Goal: Task Accomplishment & Management: Use online tool/utility

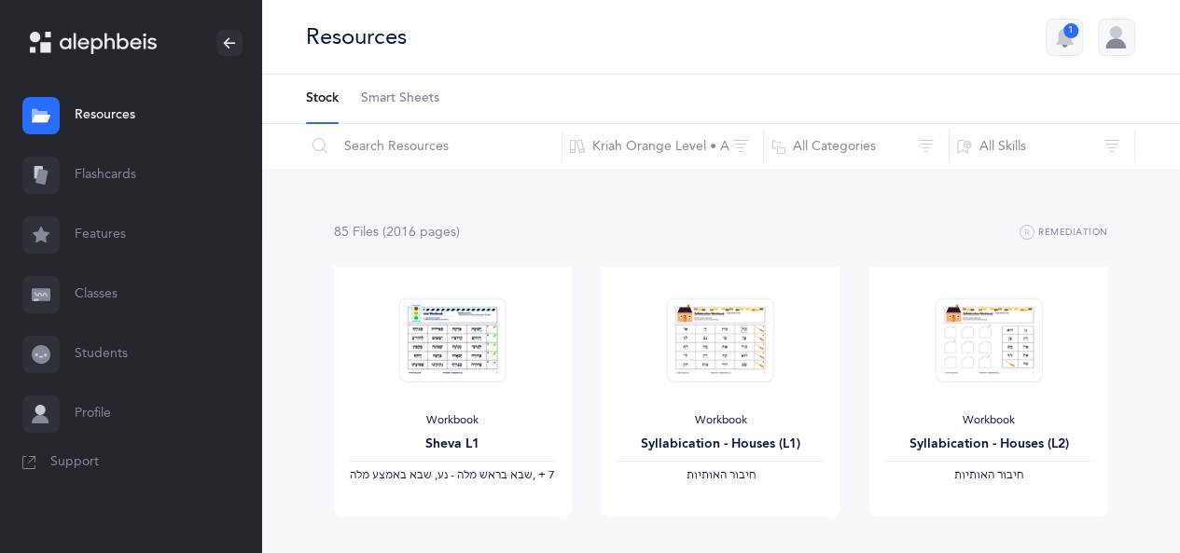
click at [1112, 33] on div at bounding box center [1116, 37] width 37 height 37
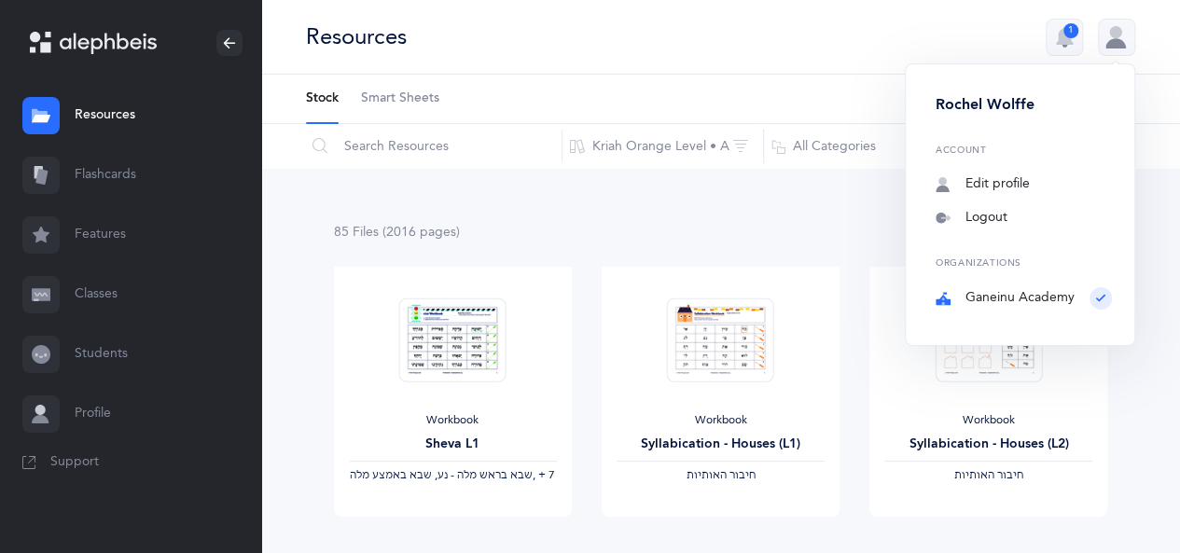
click at [1075, 36] on button "1" at bounding box center [1064, 37] width 37 height 37
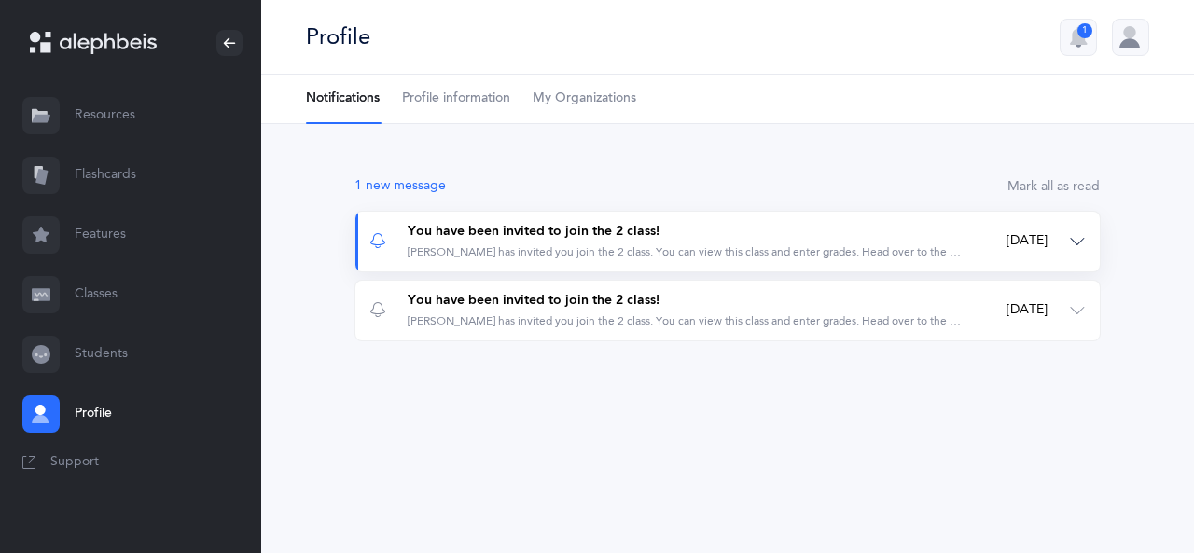
click at [1069, 234] on button "You have been invited to join the 2 class! Miss Goldie Blank has invited you jo…" at bounding box center [727, 242] width 744 height 60
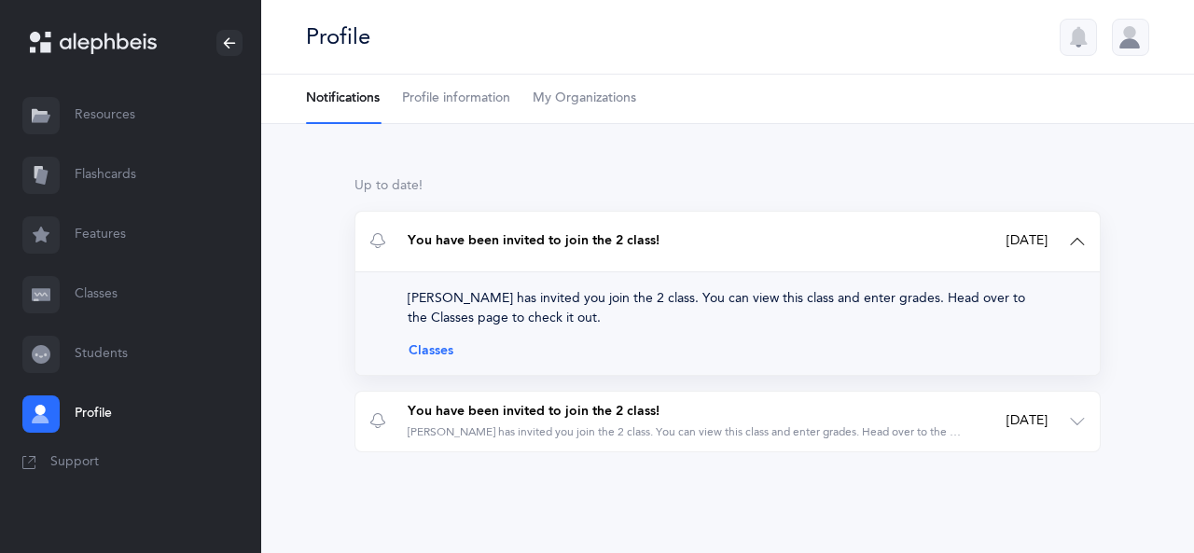
click at [438, 356] on link "Classes" at bounding box center [728, 350] width 640 height 15
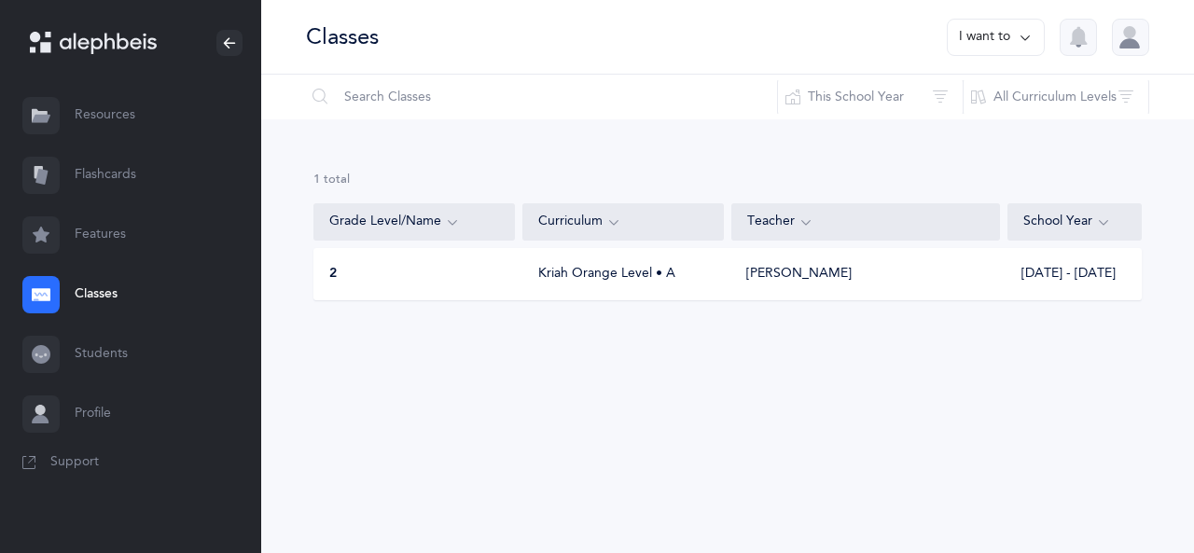
click at [1089, 288] on div "2 Kriah Orange Level • A [PERSON_NAME] [DATE] - [DATE]" at bounding box center [727, 274] width 828 height 52
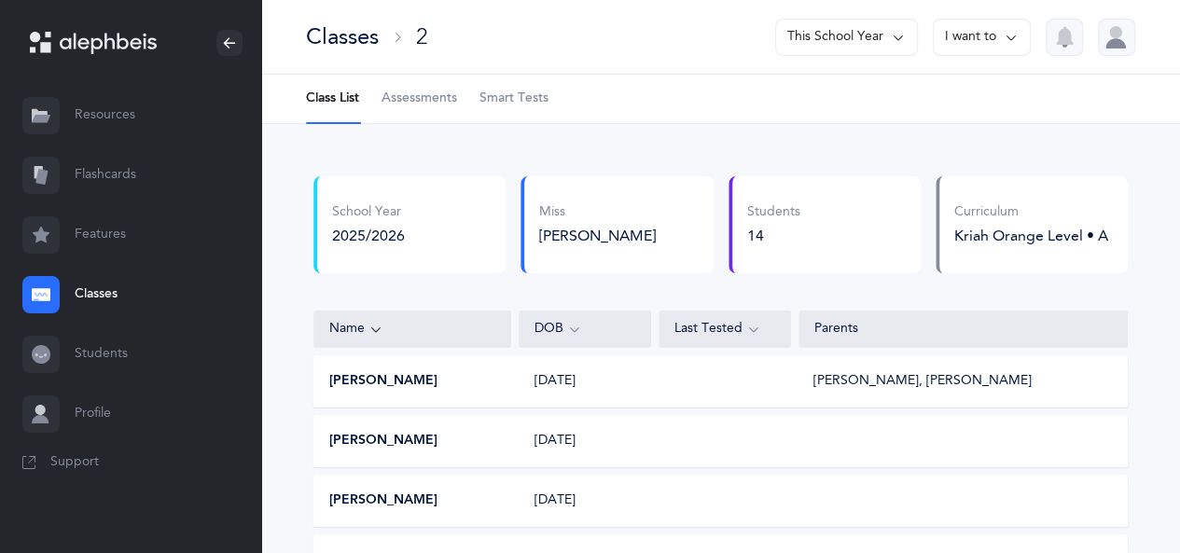
click at [104, 360] on link "Students" at bounding box center [130, 355] width 261 height 60
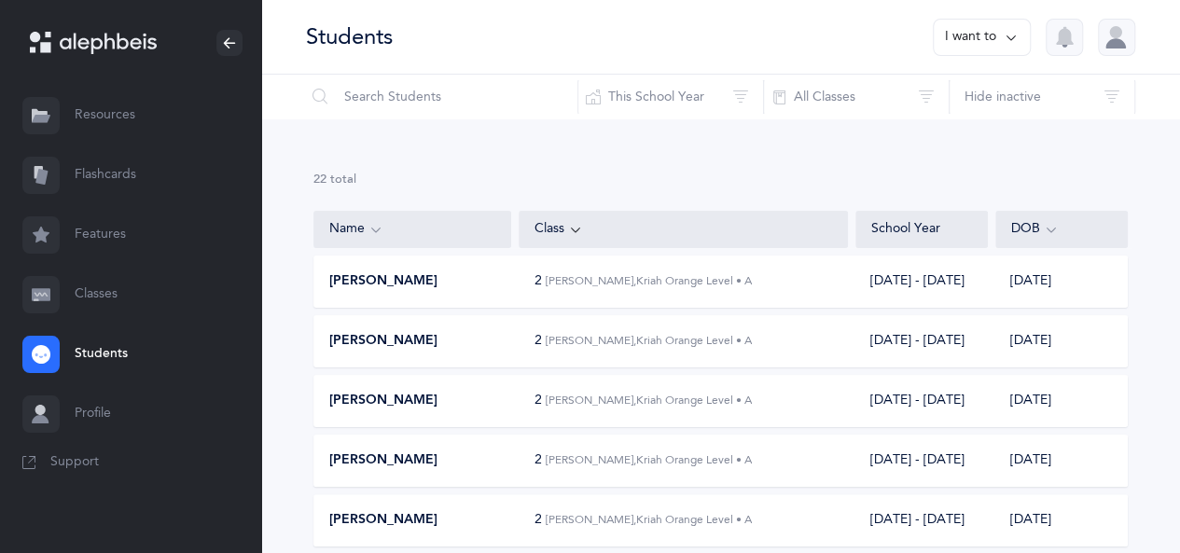
click at [99, 237] on link "Features" at bounding box center [130, 235] width 261 height 60
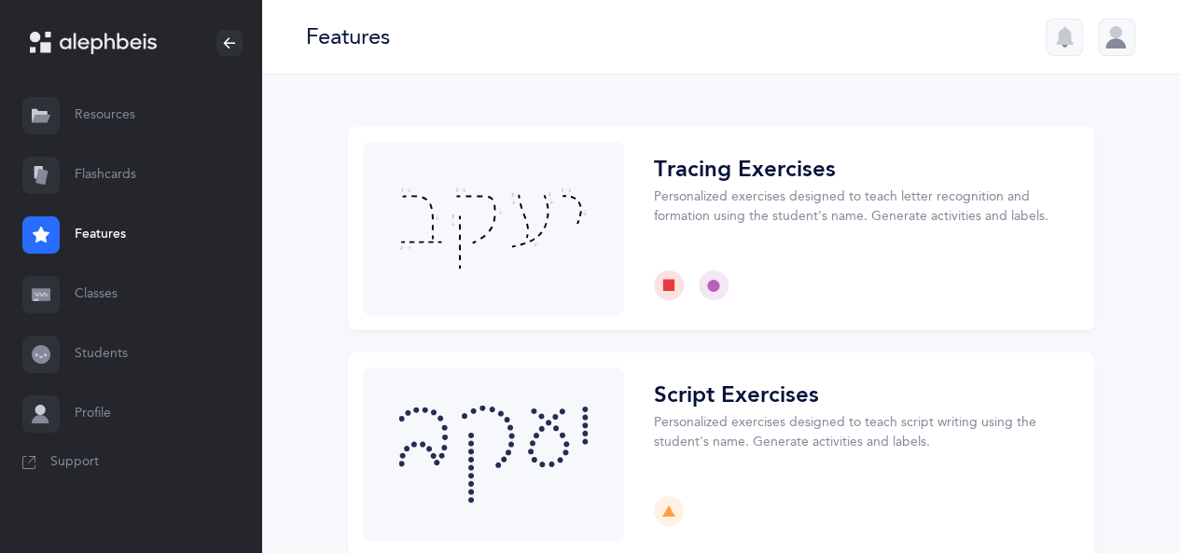
scroll to position [99, 0]
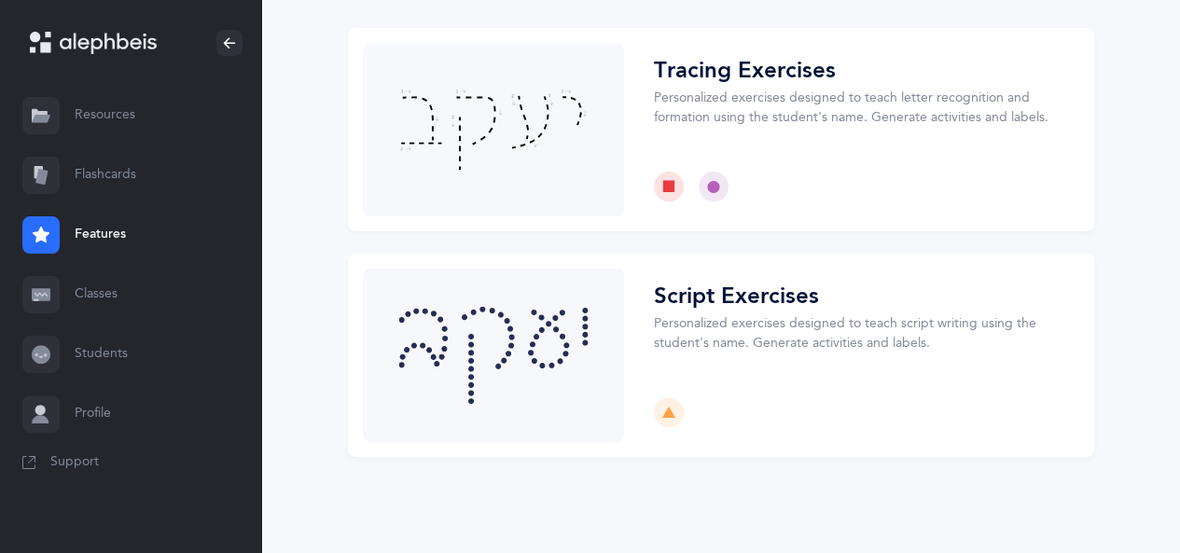
click at [104, 163] on link "Flashcards" at bounding box center [130, 176] width 261 height 60
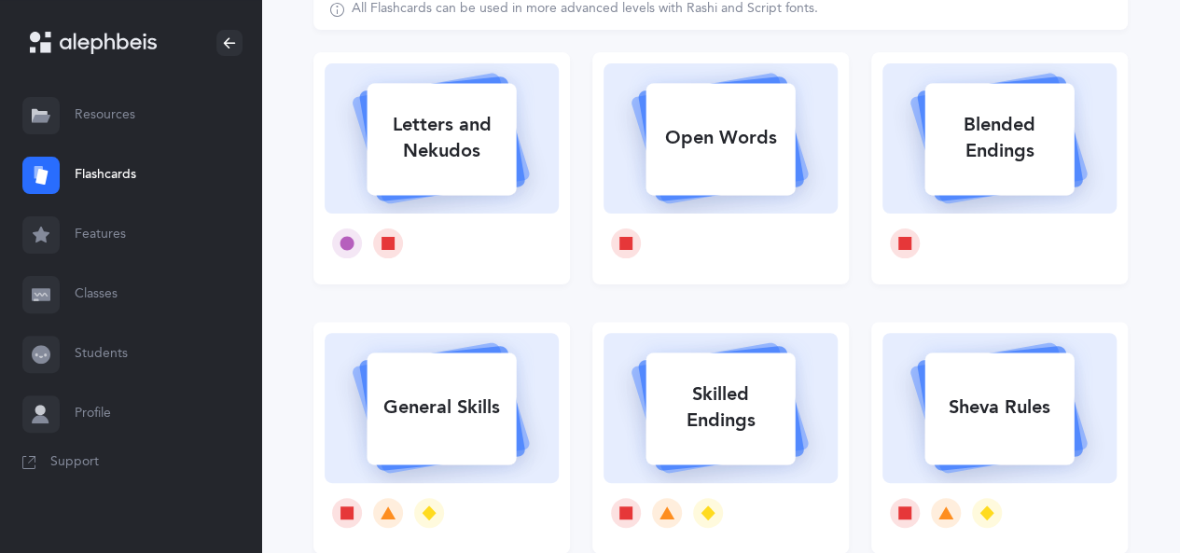
scroll to position [93, 0]
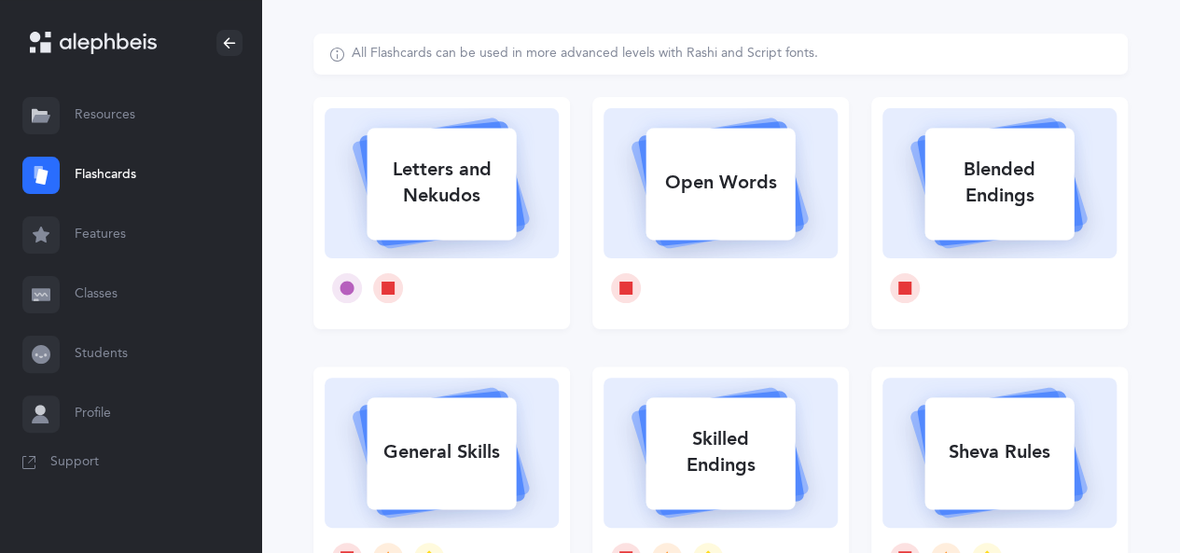
click at [474, 196] on div "Letters and Nekudos" at bounding box center [441, 183] width 149 height 75
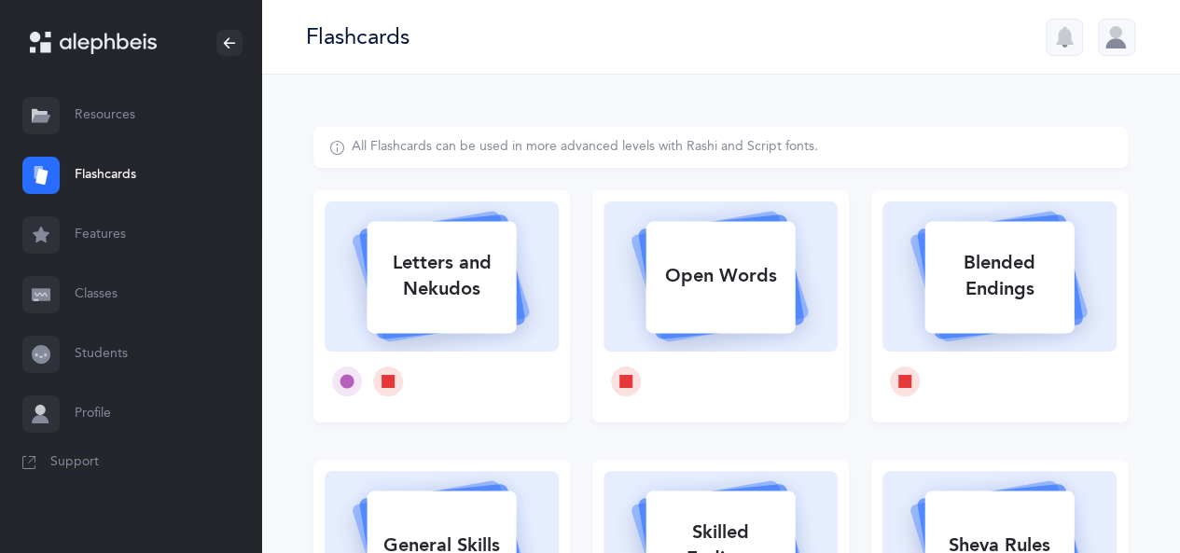
select select
select select "single"
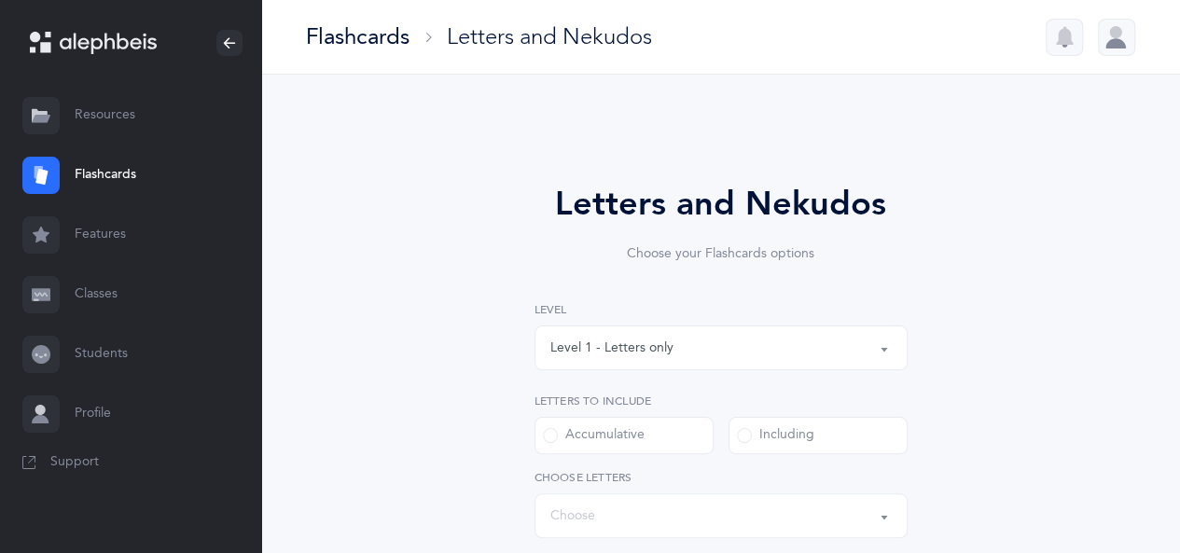
select select "27"
click at [724, 350] on div "Level 1 - Letters only" at bounding box center [720, 348] width 341 height 32
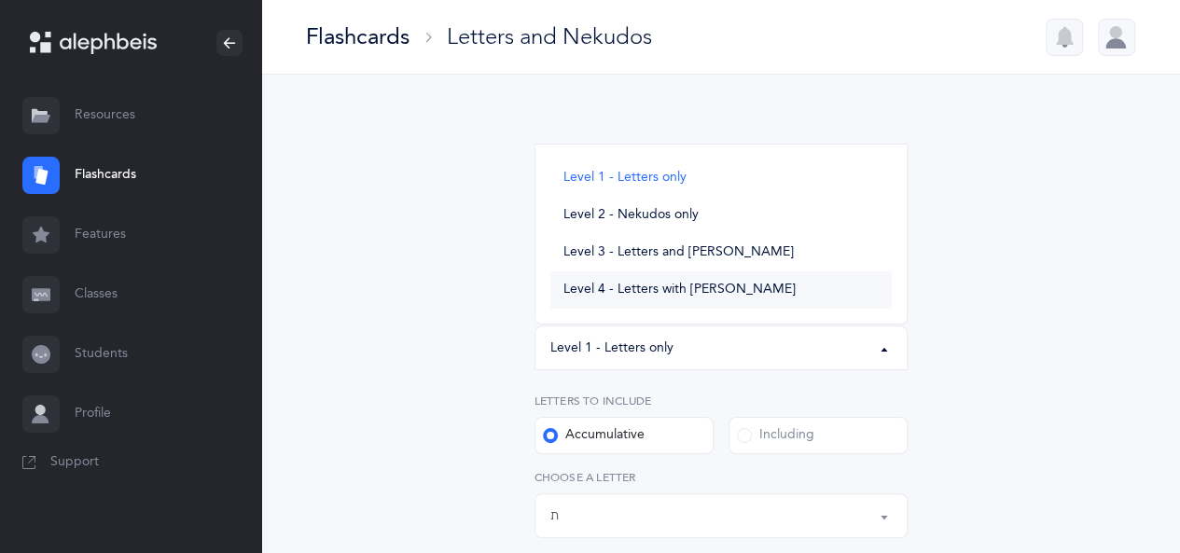
click at [683, 290] on span "Level 4 - Letters with [PERSON_NAME]" at bounding box center [679, 290] width 232 height 17
select select "4"
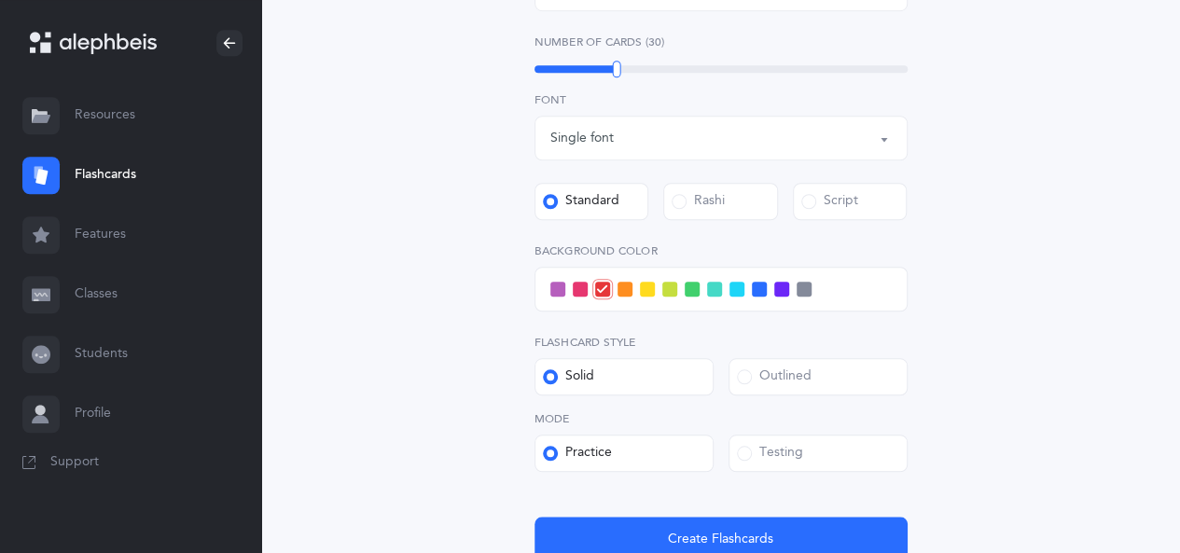
scroll to position [746, 0]
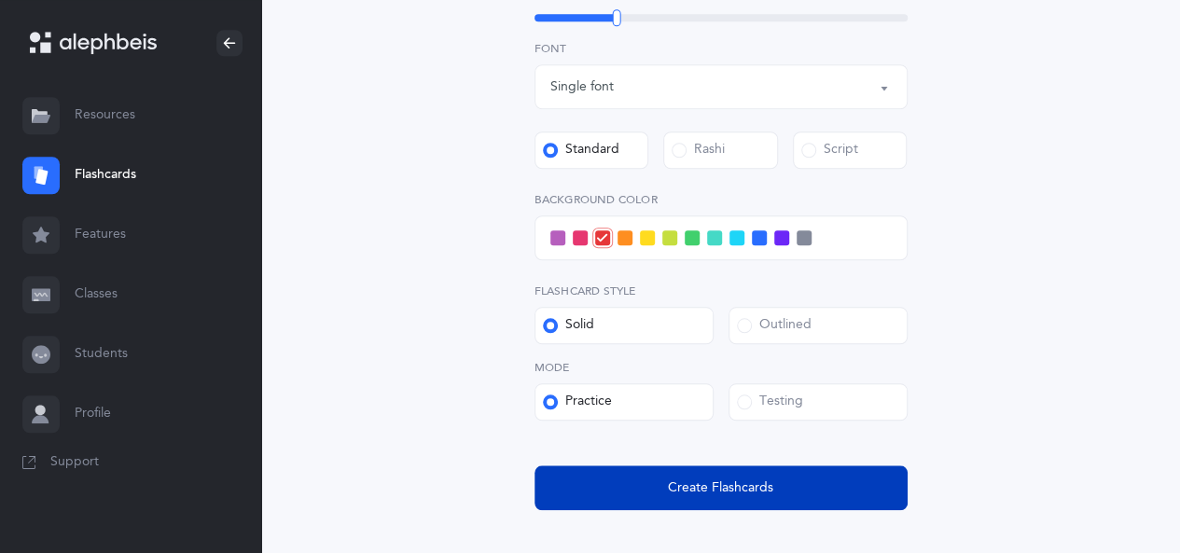
click at [720, 488] on span "Create Flashcards" at bounding box center [720, 489] width 105 height 20
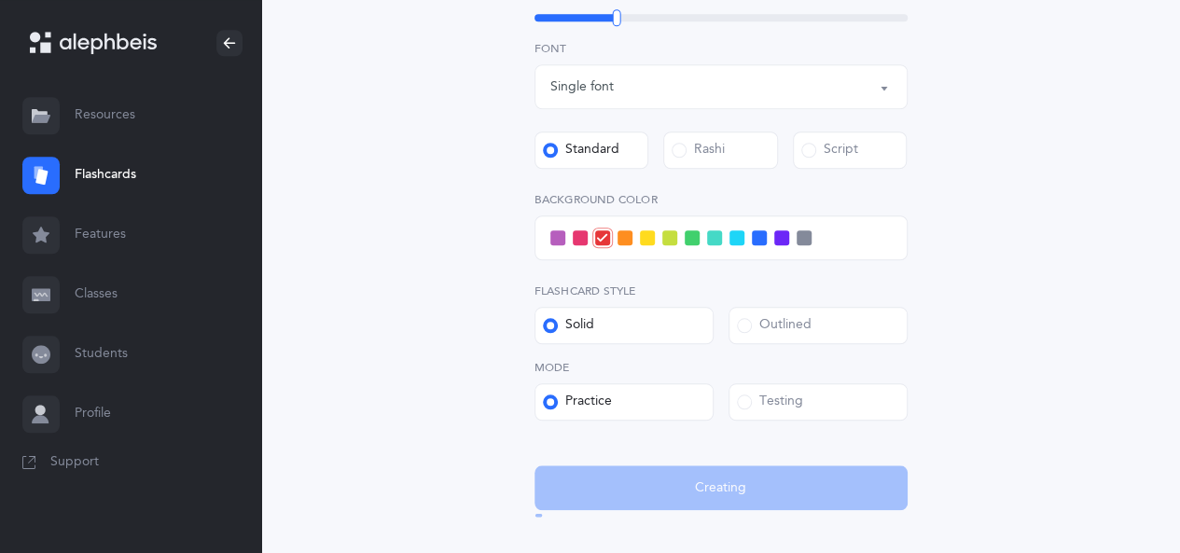
scroll to position [0, 0]
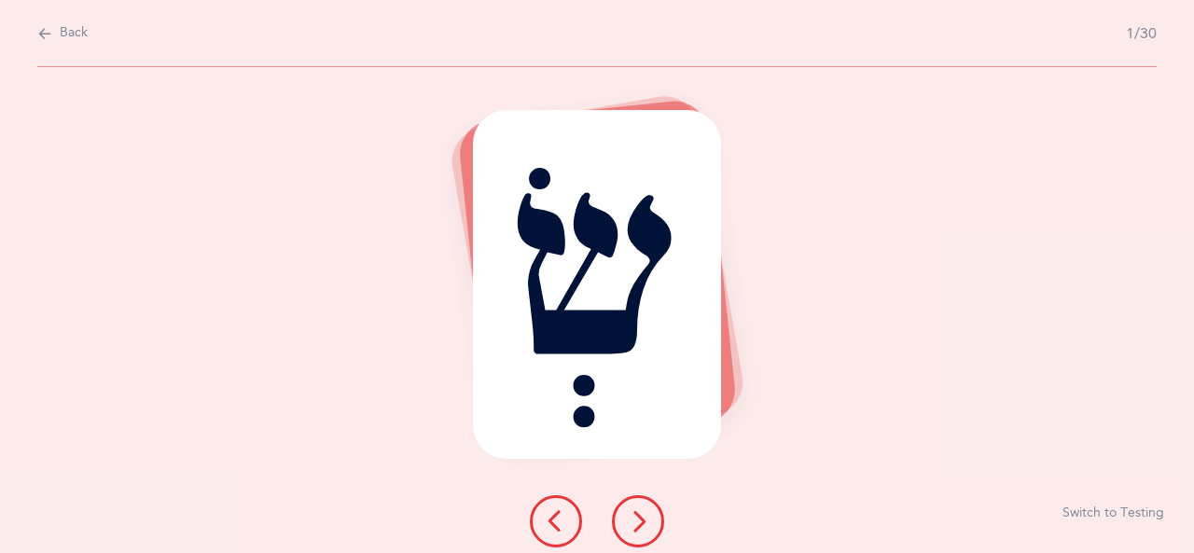
click at [39, 34] on icon at bounding box center [44, 33] width 15 height 21
select select "4"
select select "27"
select select "single"
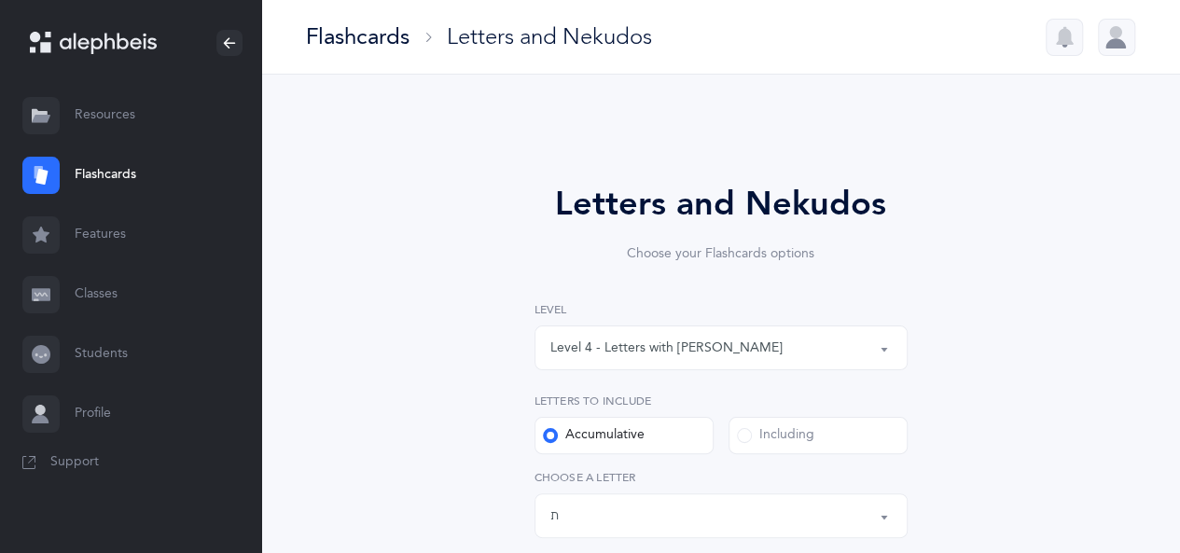
click at [670, 350] on div "Level 4 - Letters with [PERSON_NAME]" at bounding box center [666, 349] width 232 height 20
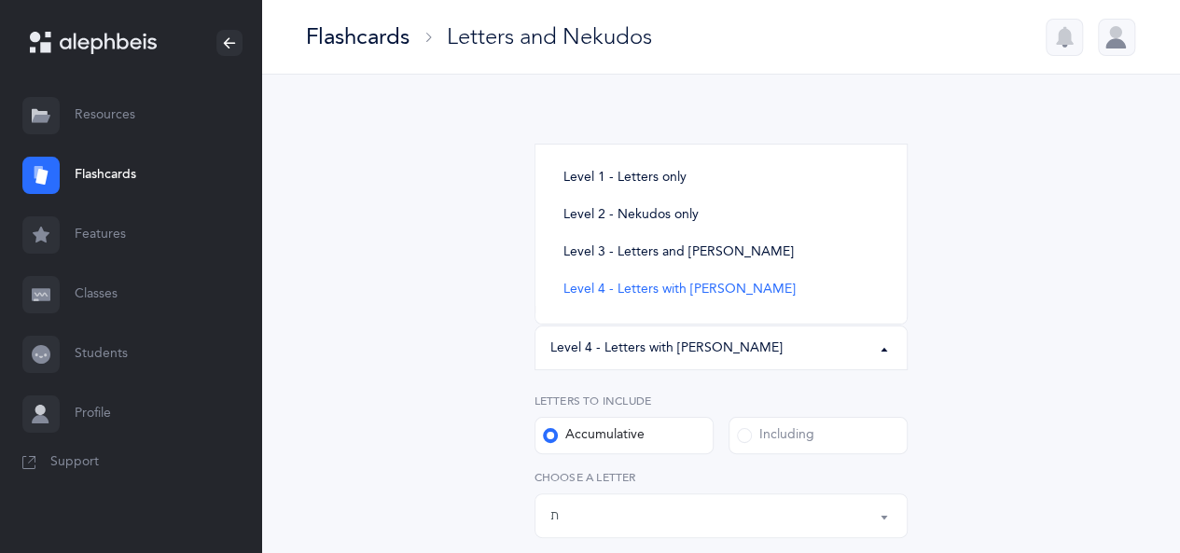
click at [670, 350] on div "Level 4 - Letters with [PERSON_NAME]" at bounding box center [666, 349] width 232 height 20
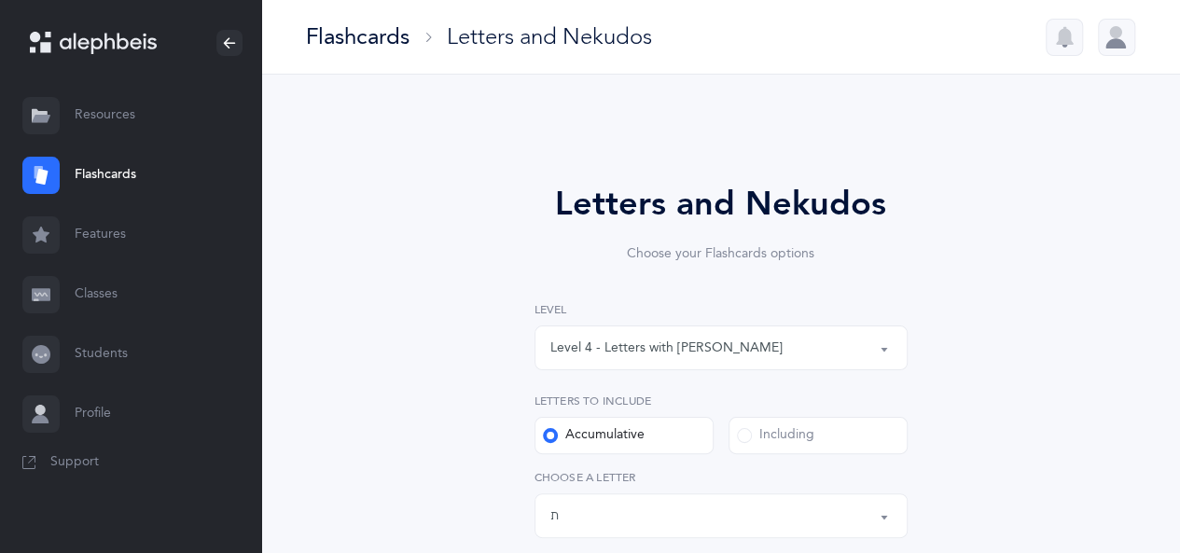
click at [116, 176] on link "Flashcards" at bounding box center [130, 176] width 261 height 60
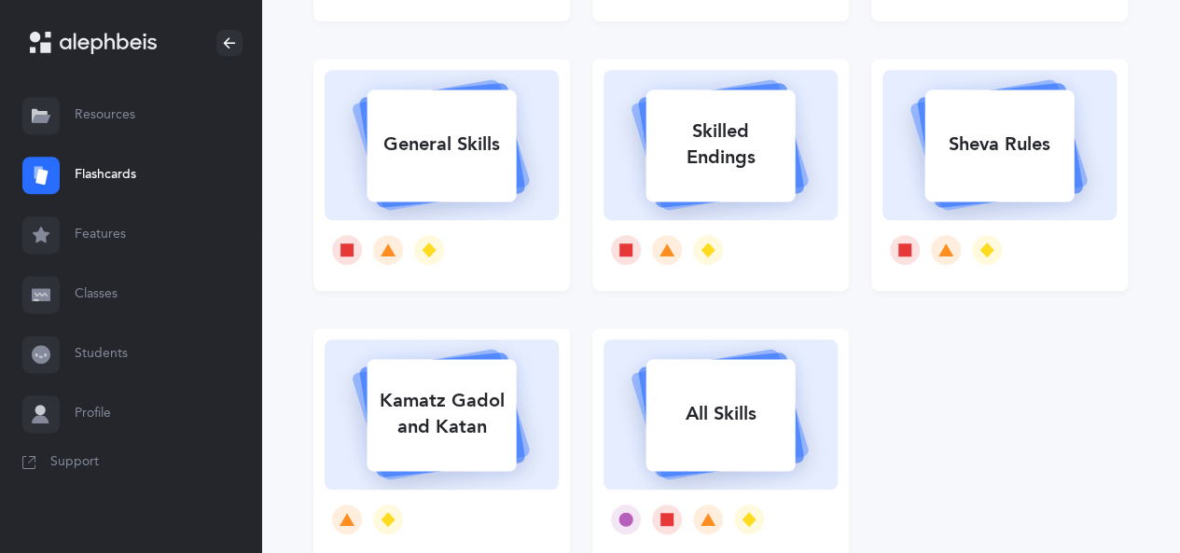
scroll to position [373, 0]
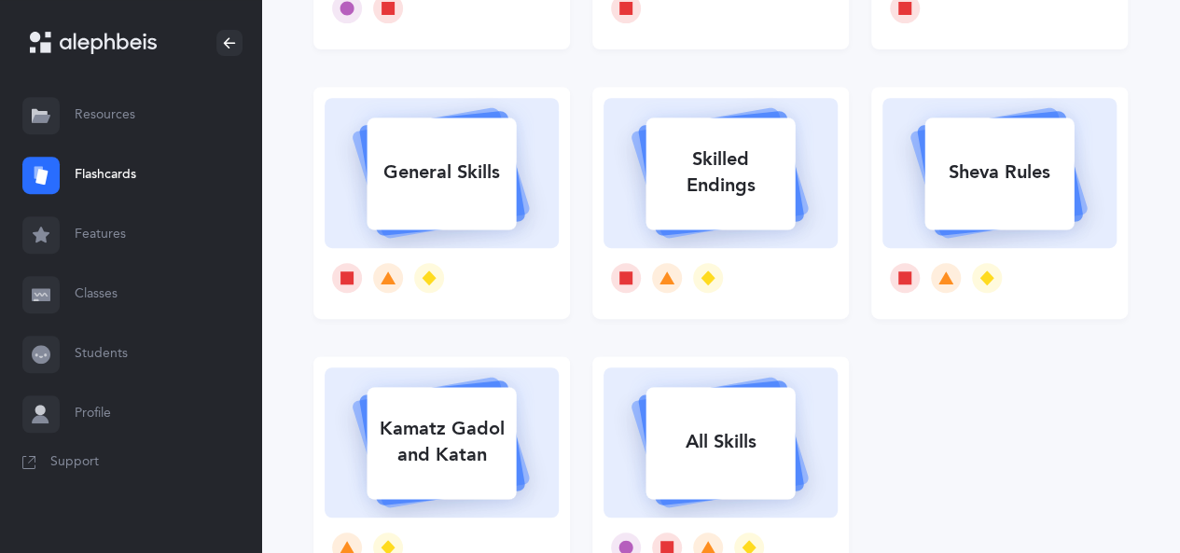
click at [1006, 236] on icon at bounding box center [999, 170] width 222 height 156
select select
select select "single"
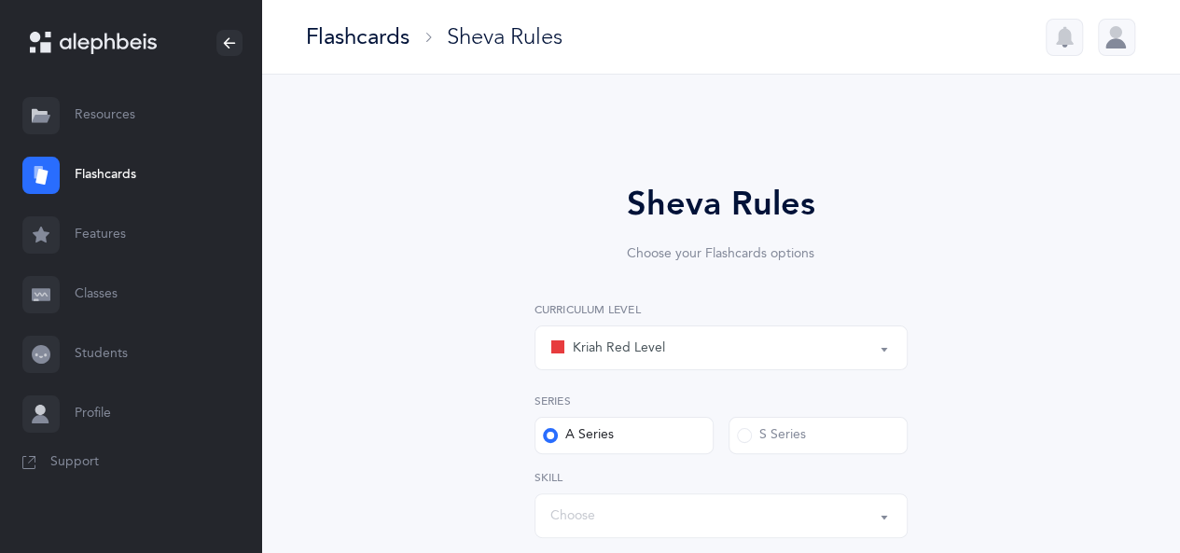
click at [785, 350] on div "Kriah Red Level" at bounding box center [720, 348] width 341 height 32
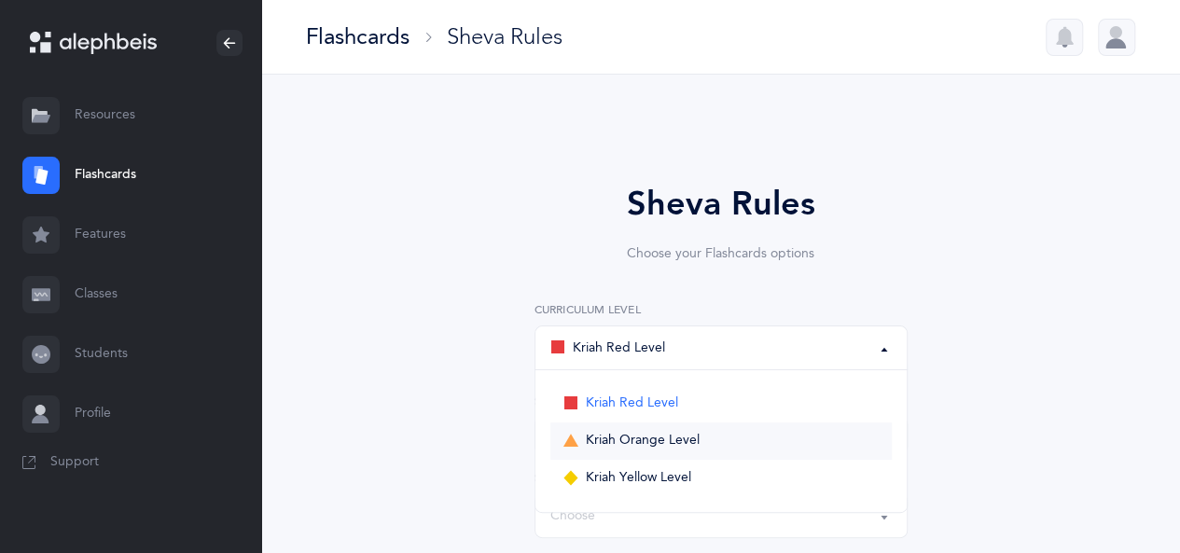
click at [698, 433] on link "Kriah Orange Level" at bounding box center [720, 441] width 341 height 37
select select "2"
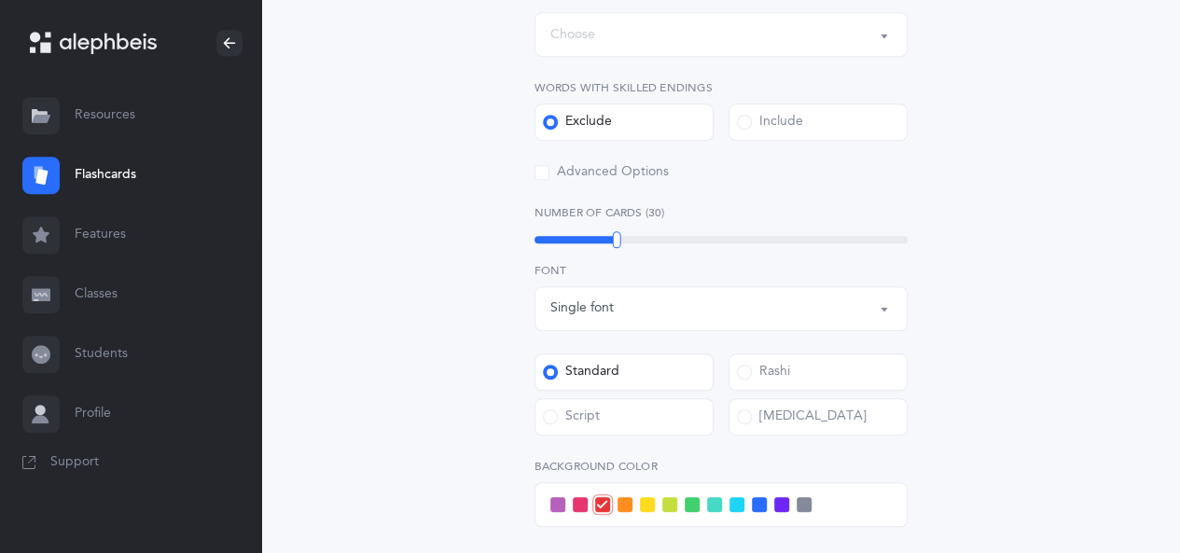
scroll to position [746, 0]
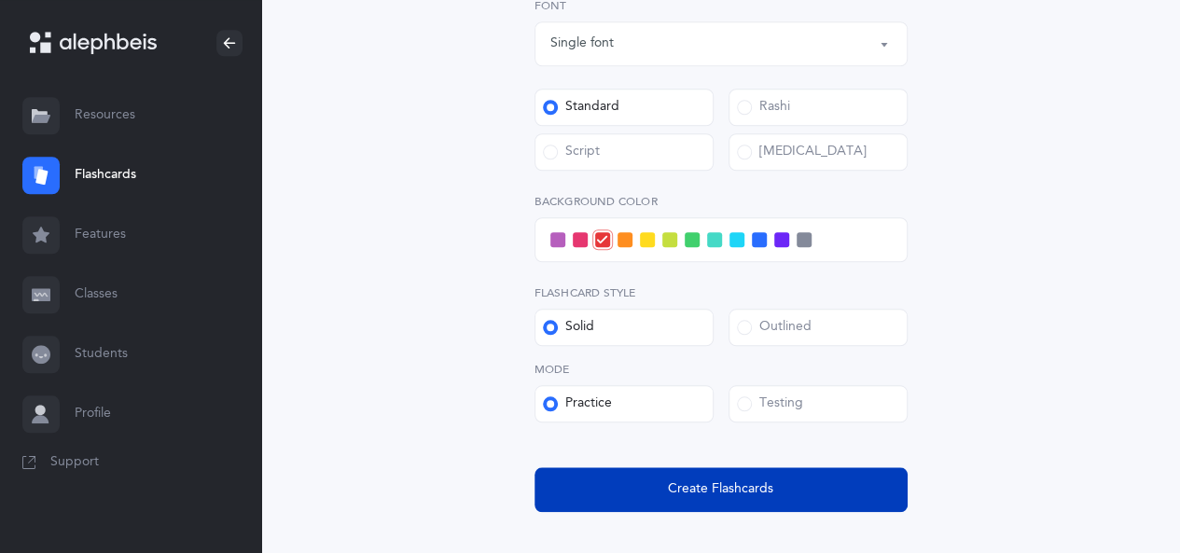
click at [767, 482] on span "Create Flashcards" at bounding box center [720, 490] width 105 height 20
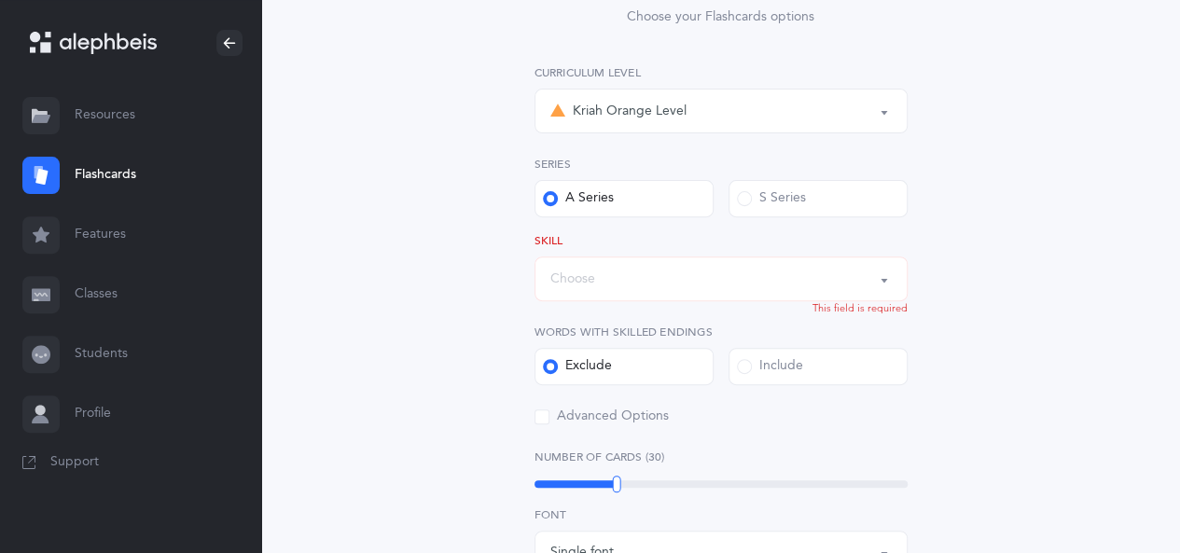
scroll to position [208, 0]
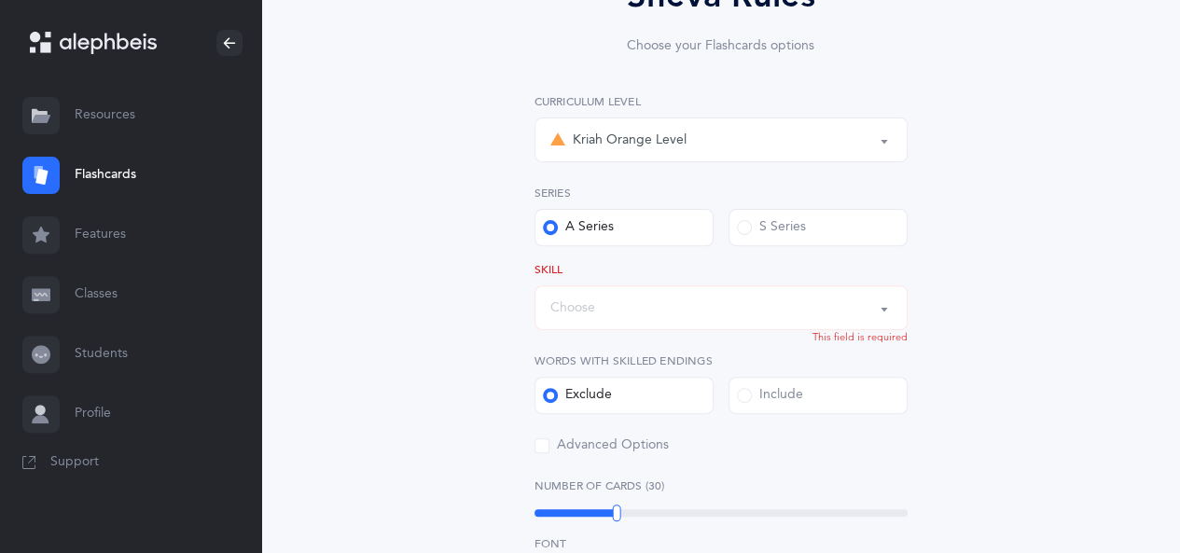
click at [735, 290] on button "Choose" at bounding box center [721, 307] width 373 height 45
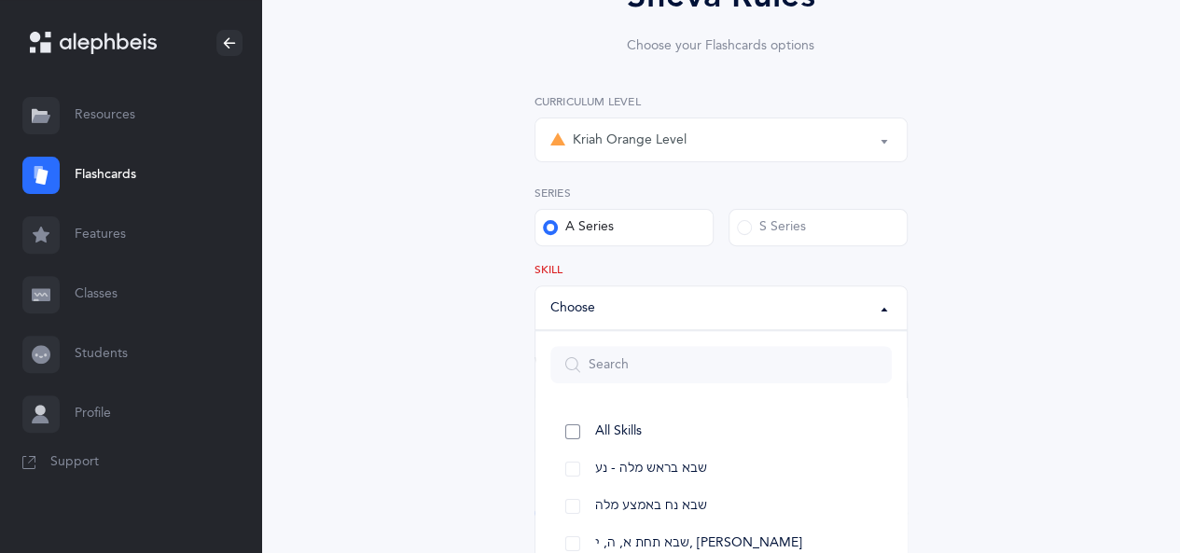
click at [666, 431] on link "All Skills" at bounding box center [720, 431] width 341 height 37
select select "12"
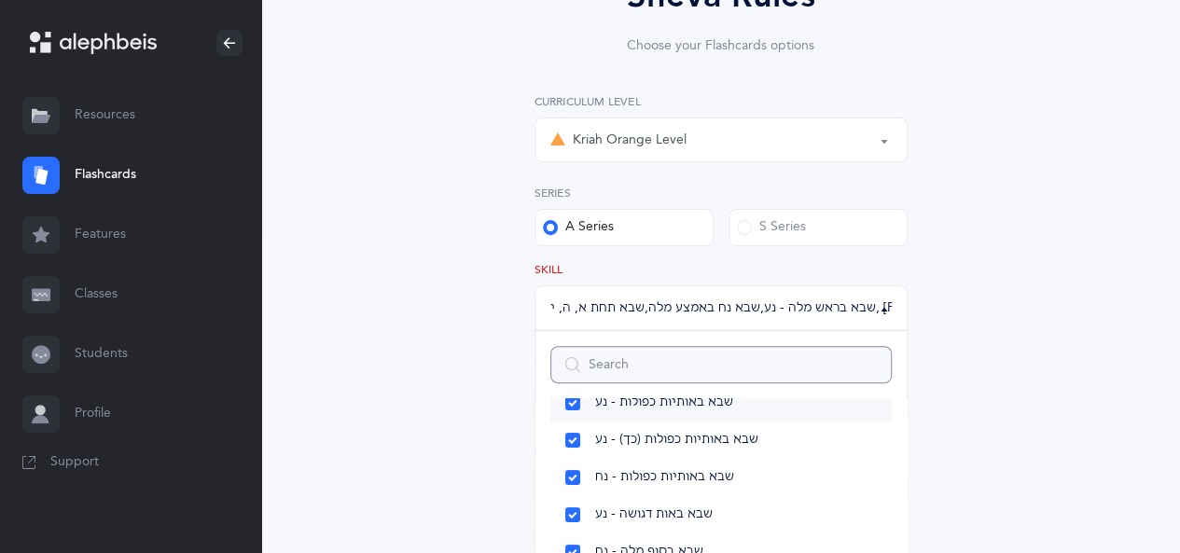
scroll to position [254, 0]
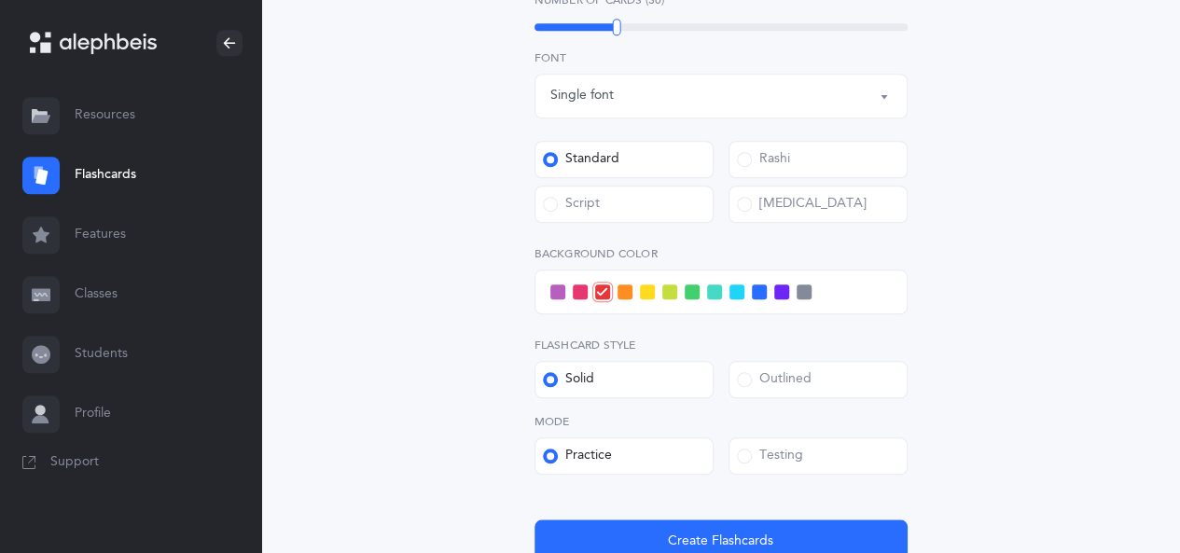
scroll to position [861, 0]
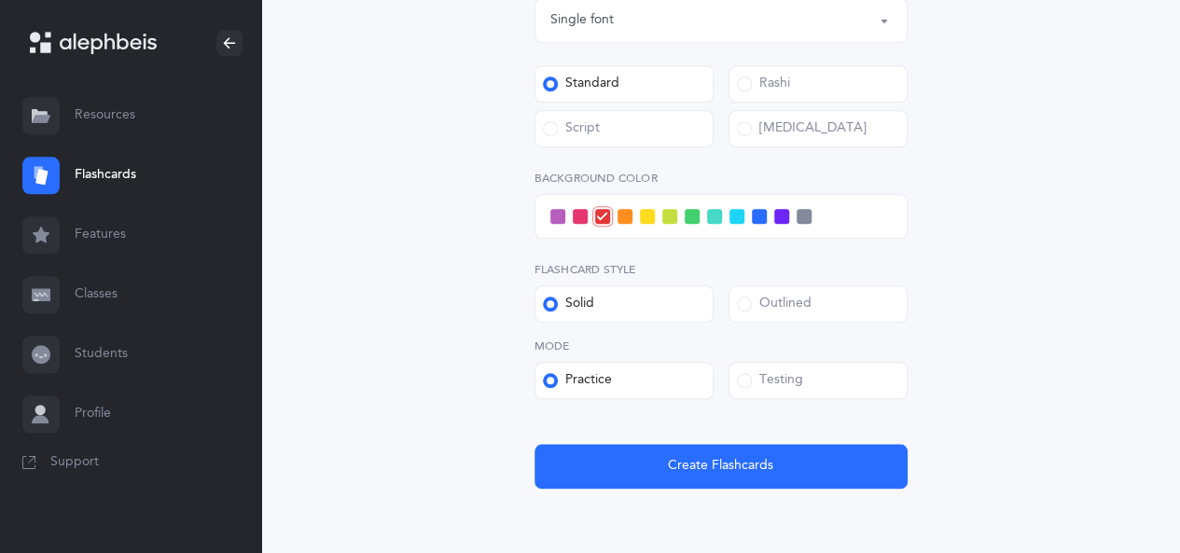
click at [769, 486] on button "Create Flashcards" at bounding box center [721, 466] width 373 height 45
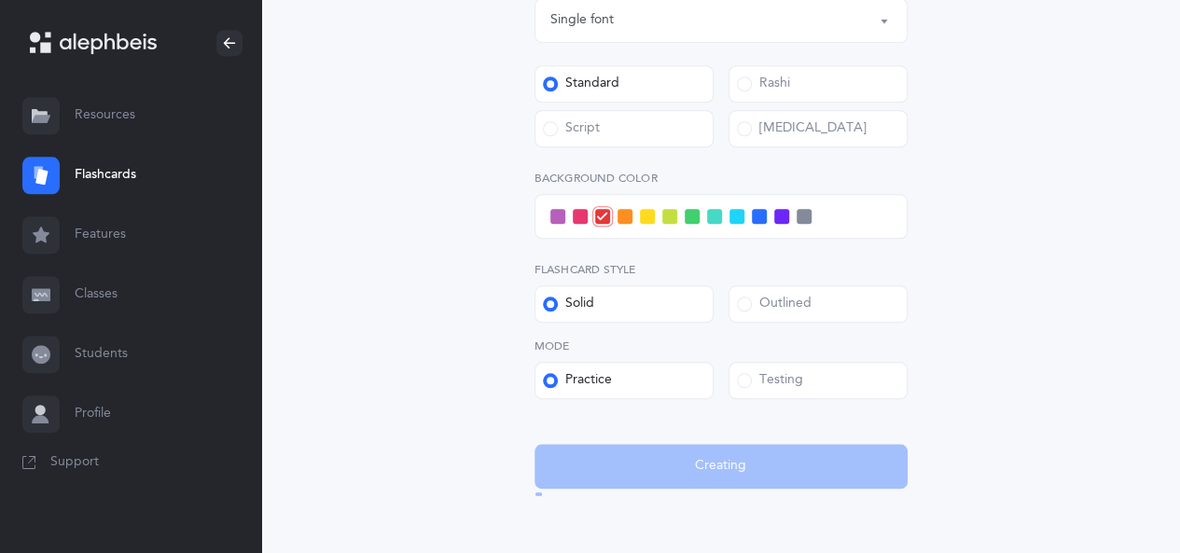
click at [78, 104] on link "Resources" at bounding box center [130, 116] width 261 height 60
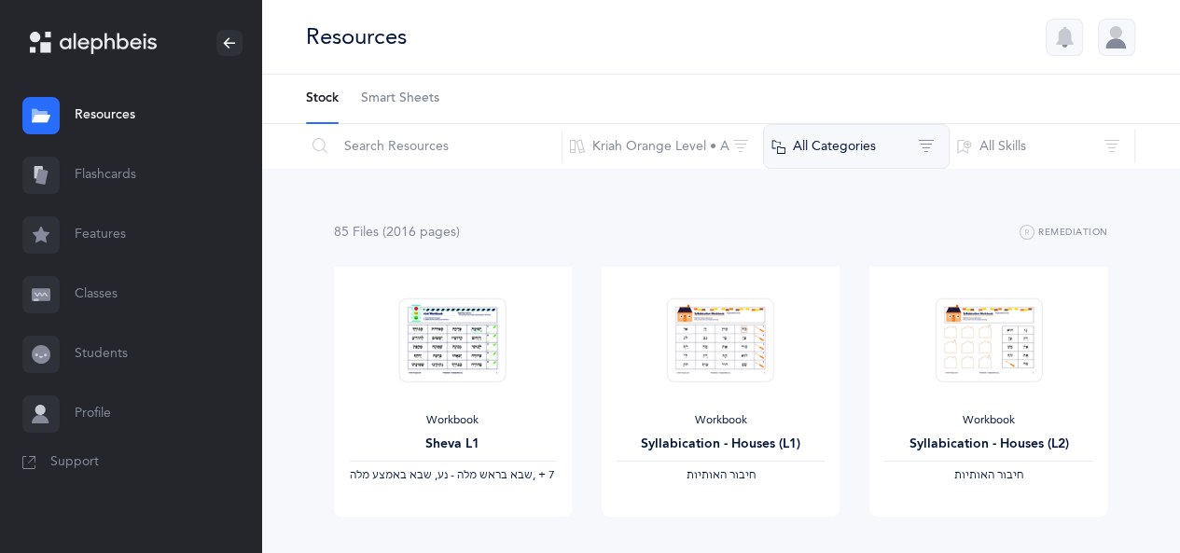
click at [828, 147] on button "All Categories" at bounding box center [856, 146] width 187 height 45
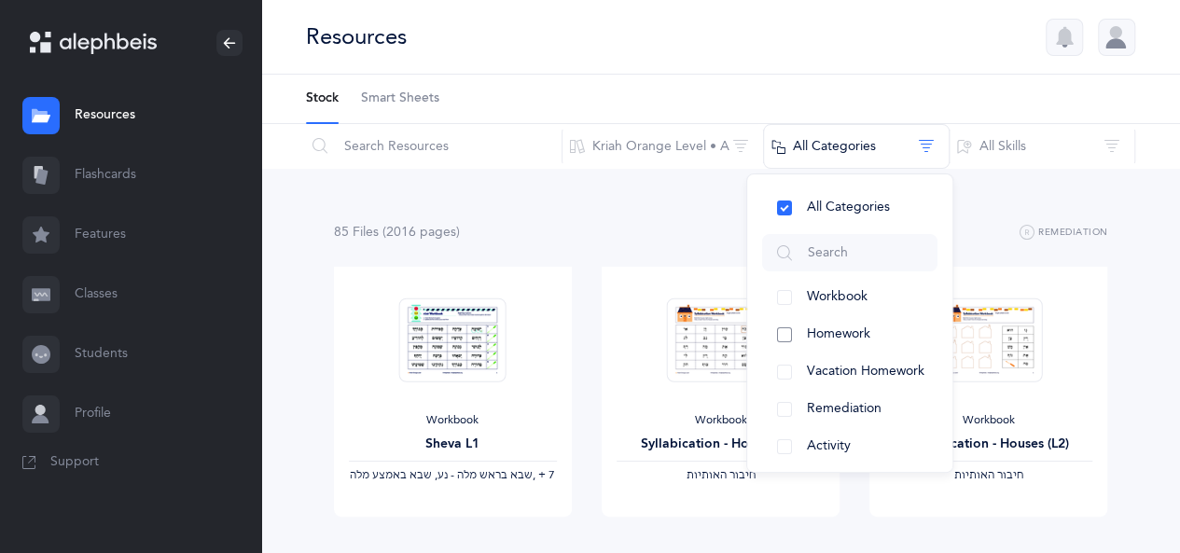
click at [776, 335] on button "Homework" at bounding box center [849, 334] width 175 height 37
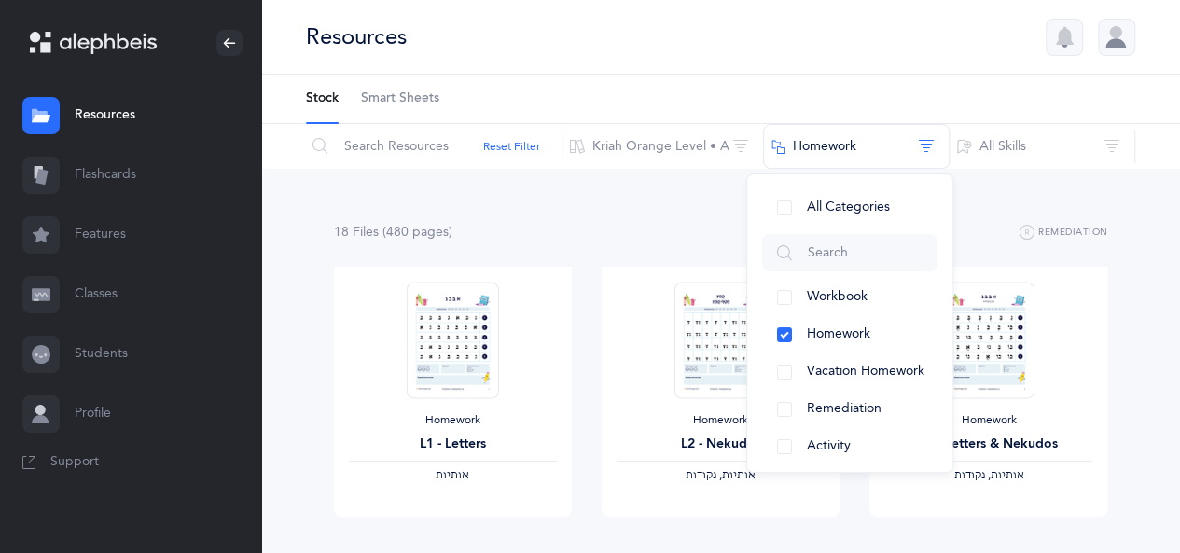
click at [713, 240] on div "18 File s (480 page s ) Remediation" at bounding box center [721, 232] width 774 height 23
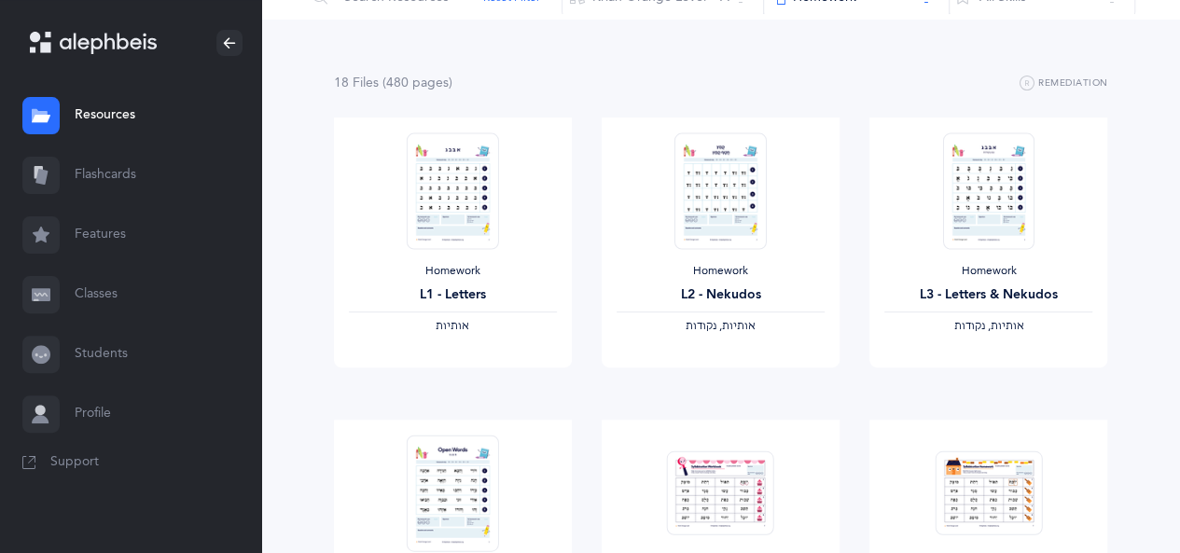
scroll to position [187, 0]
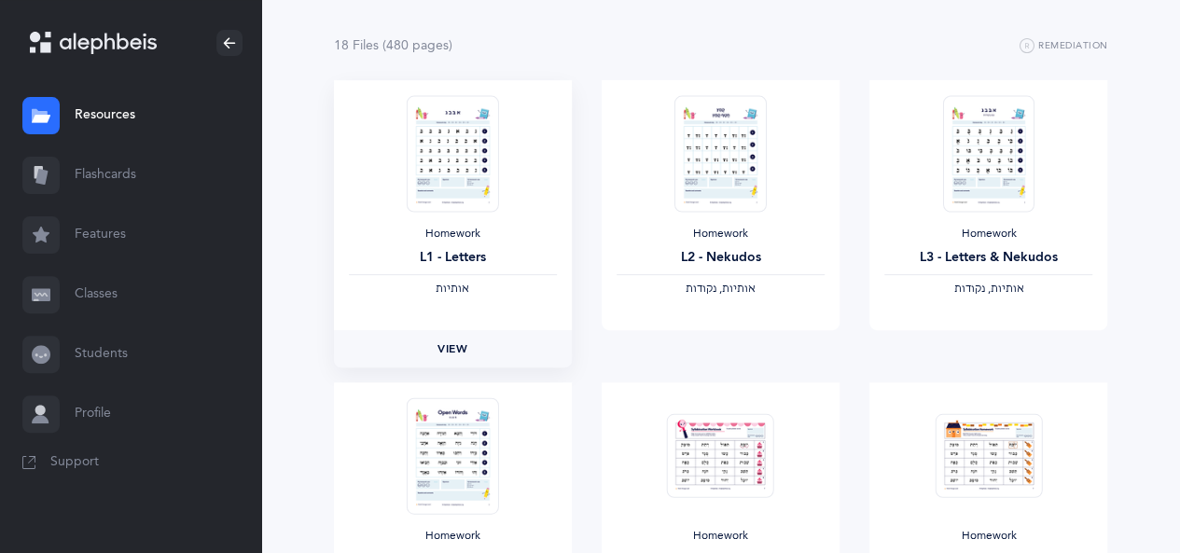
click at [452, 341] on span "View" at bounding box center [453, 349] width 30 height 17
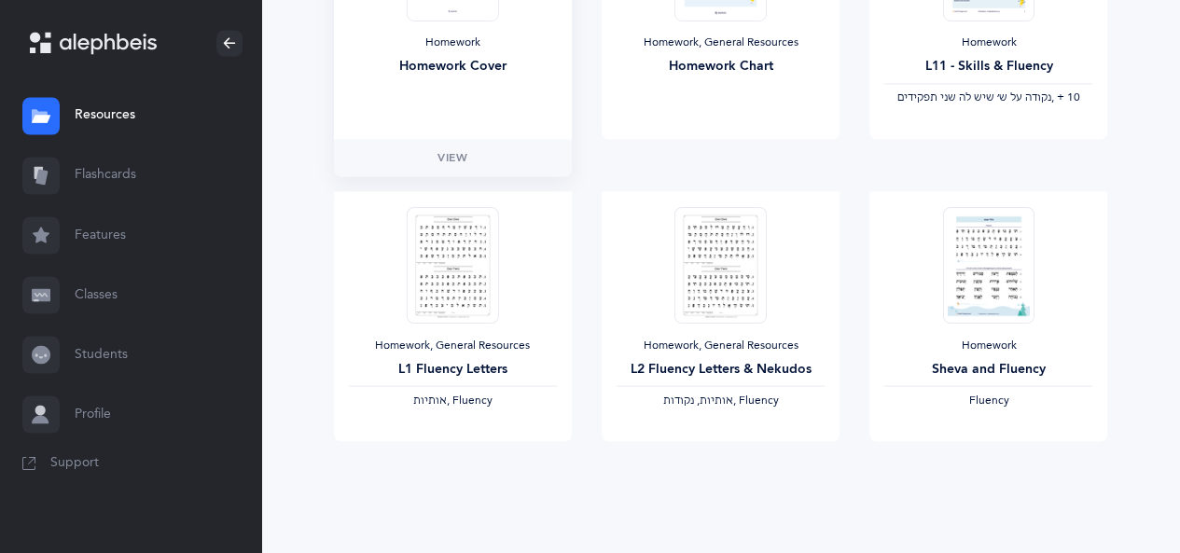
scroll to position [1601, 0]
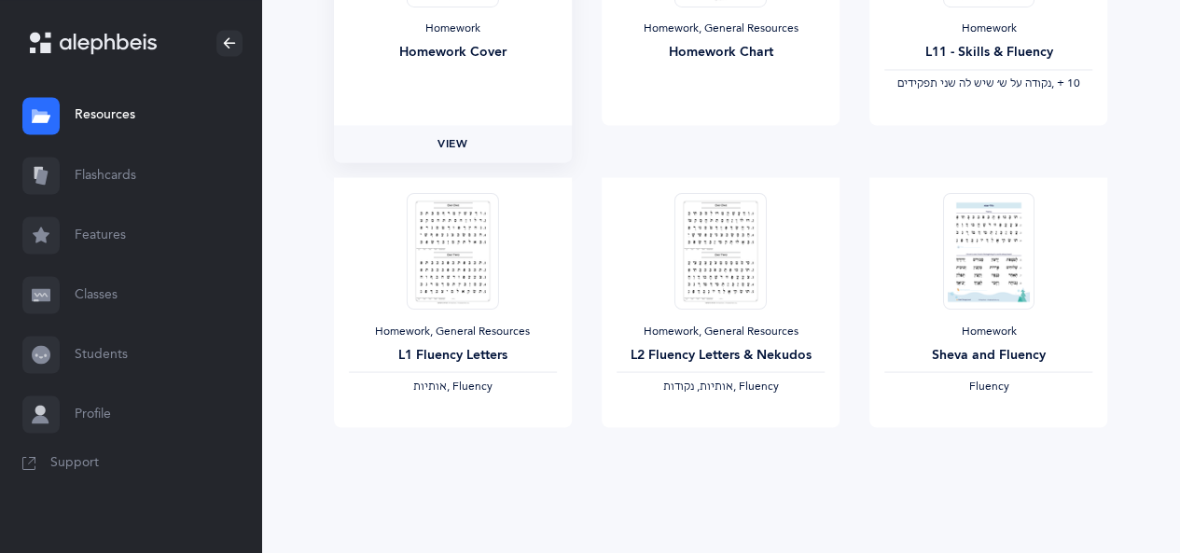
click at [442, 154] on link "View" at bounding box center [453, 143] width 238 height 37
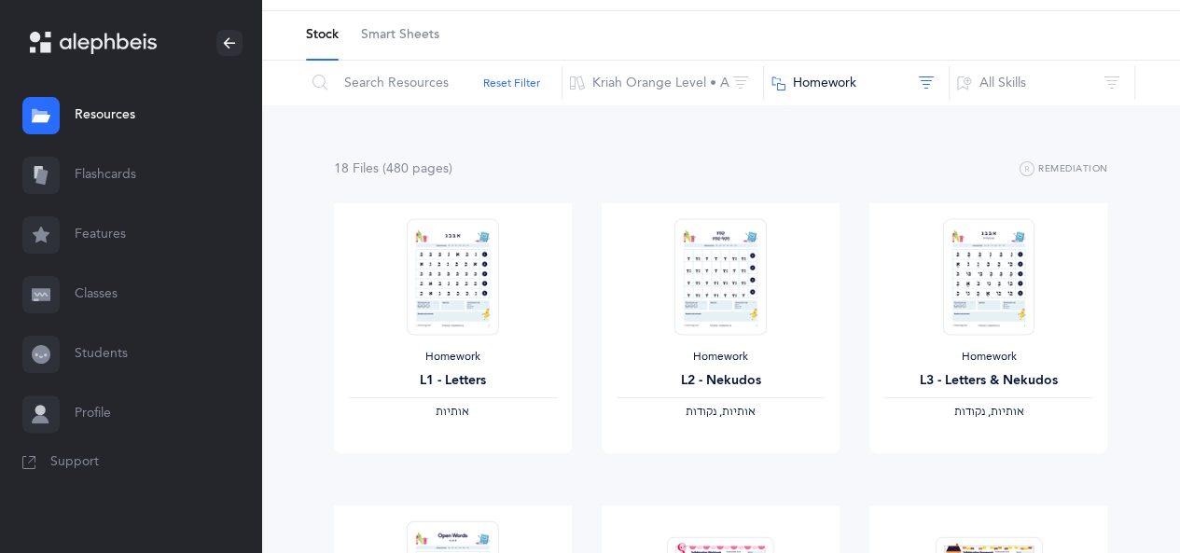
scroll to position [0, 0]
